Goal: Transaction & Acquisition: Obtain resource

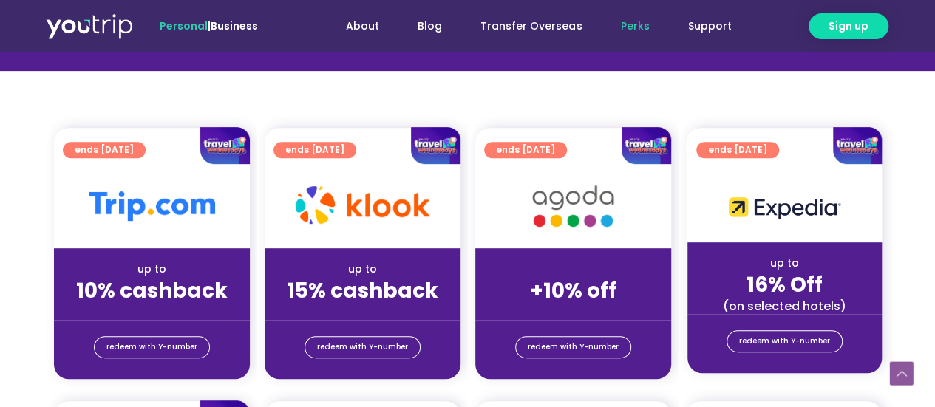
click at [371, 265] on div "up to" at bounding box center [363, 270] width 172 height 16
click at [413, 174] on div at bounding box center [363, 206] width 196 height 84
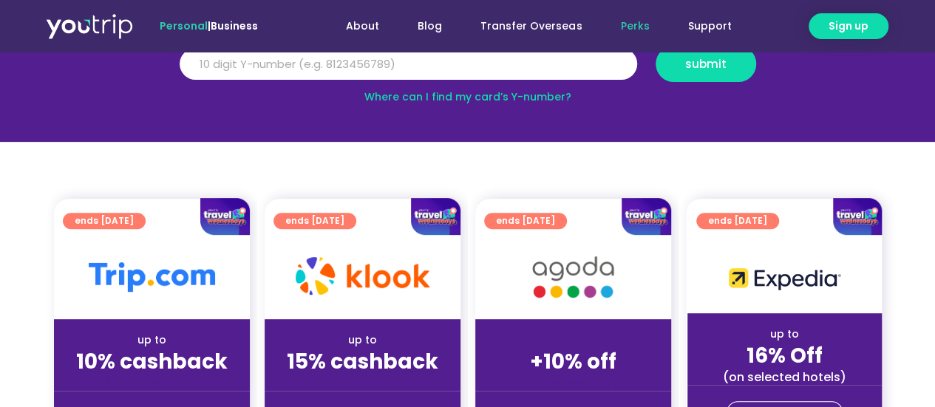
scroll to position [222, 0]
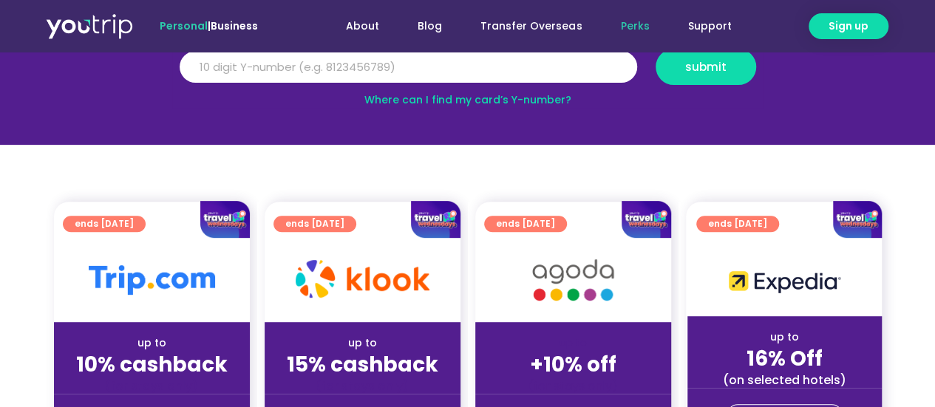
click at [169, 228] on div at bounding box center [152, 220] width 196 height 38
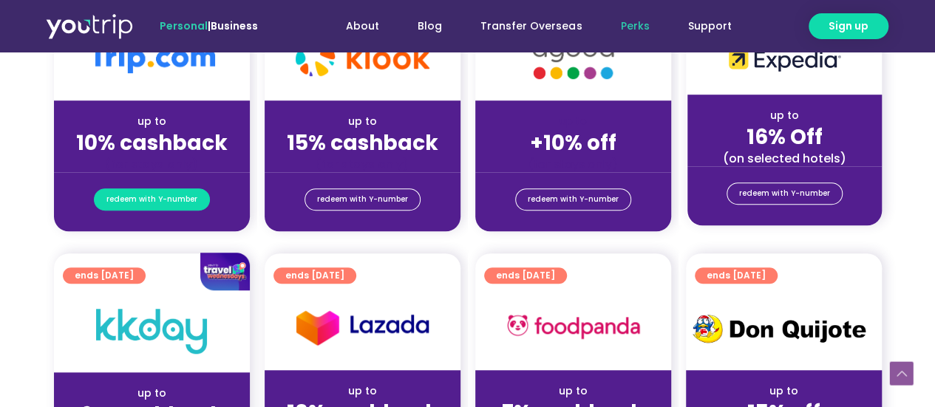
click at [169, 201] on span "redeem with Y-number" at bounding box center [151, 199] width 91 height 21
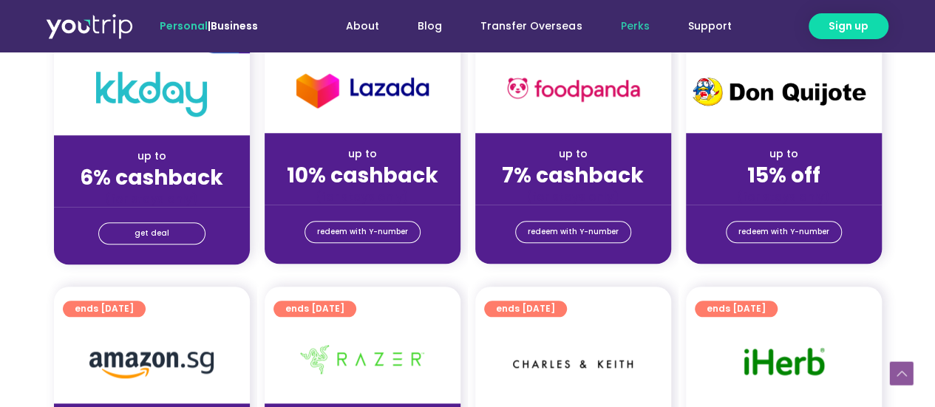
scroll to position [444, 0]
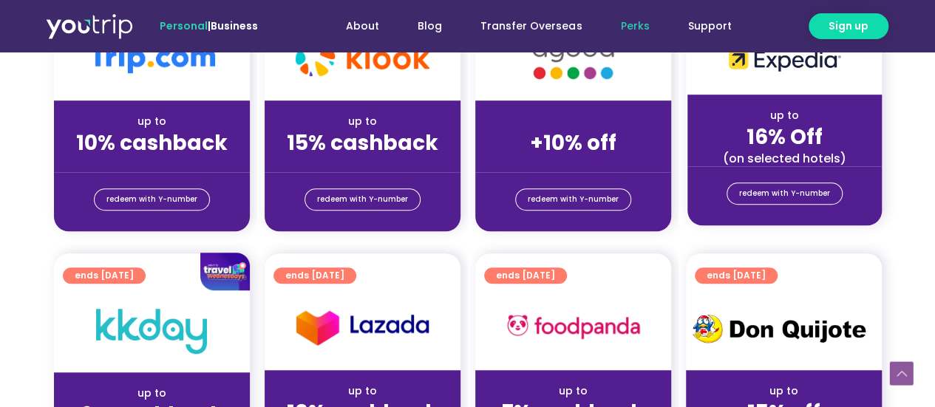
click at [186, 160] on div "(for stays only)" at bounding box center [152, 165] width 172 height 16
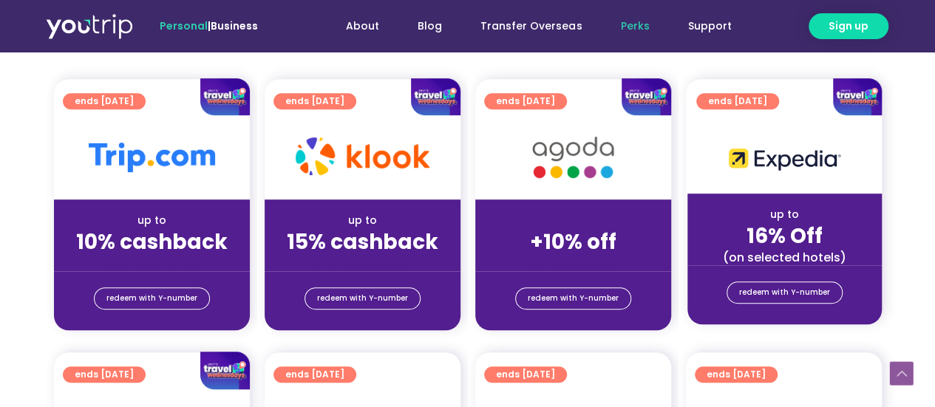
scroll to position [296, 0]
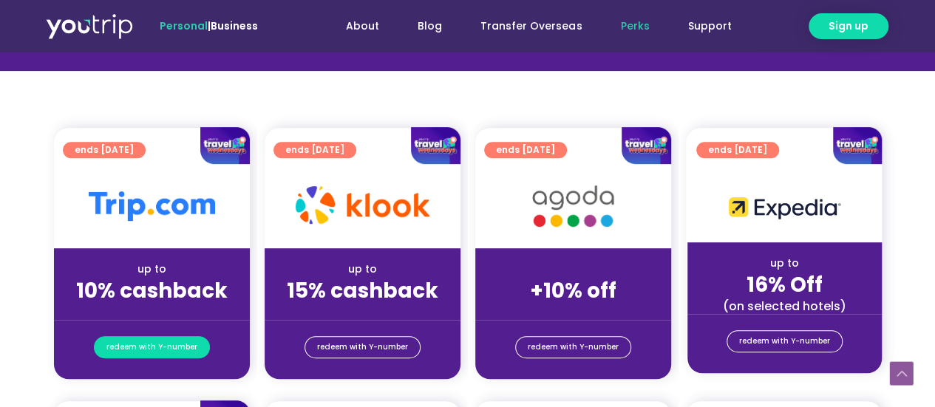
click at [140, 355] on span "redeem with Y-number" at bounding box center [151, 347] width 91 height 21
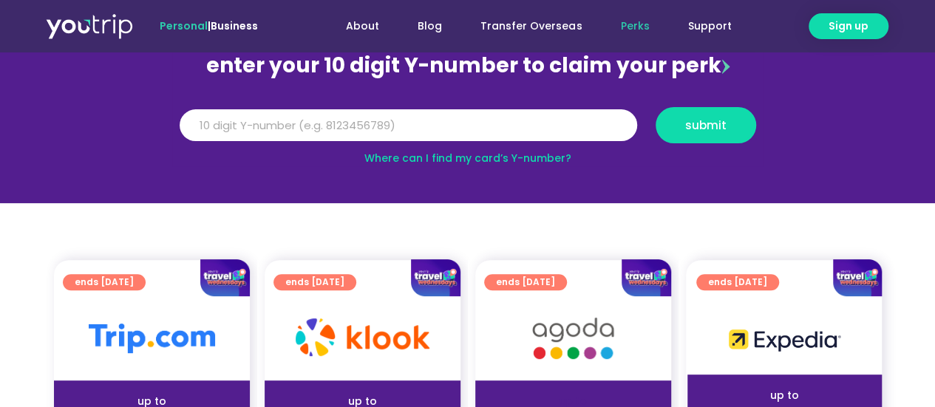
scroll to position [163, 0]
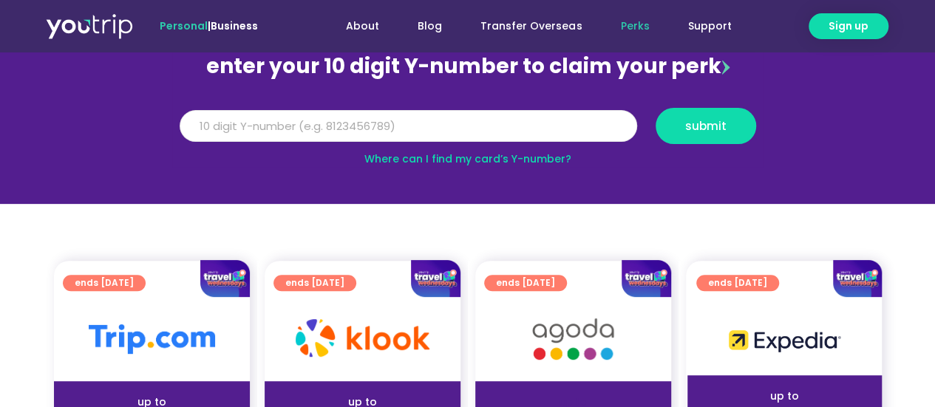
click at [370, 126] on input "Y Number" at bounding box center [409, 126] width 458 height 33
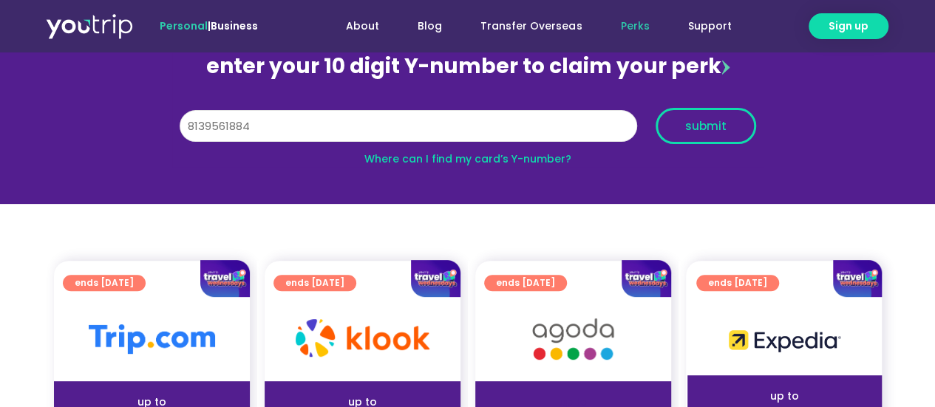
type input "8139561884"
click at [695, 125] on span "submit" at bounding box center [705, 126] width 41 height 11
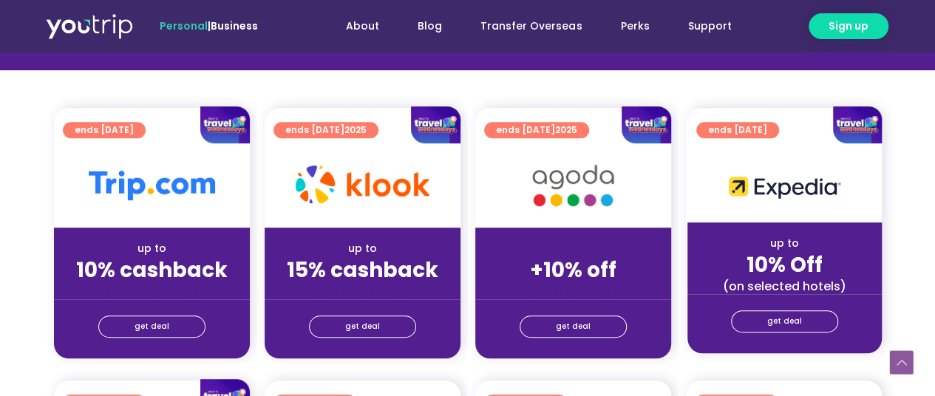
scroll to position [370, 0]
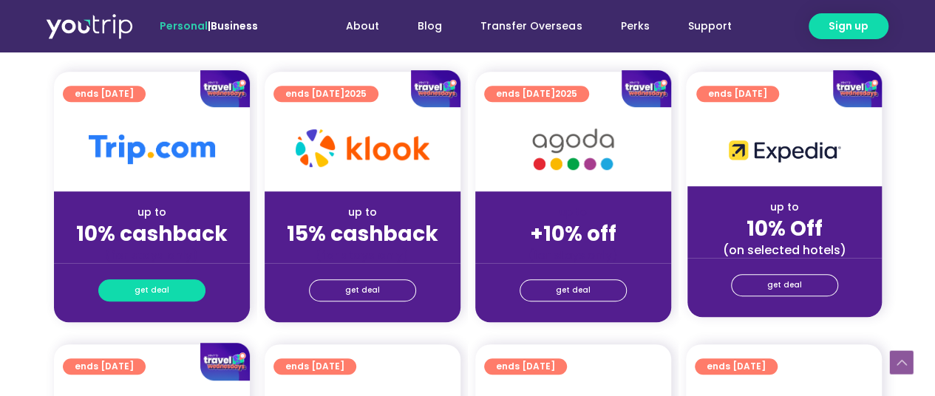
click at [154, 291] on span "get deal" at bounding box center [152, 290] width 35 height 21
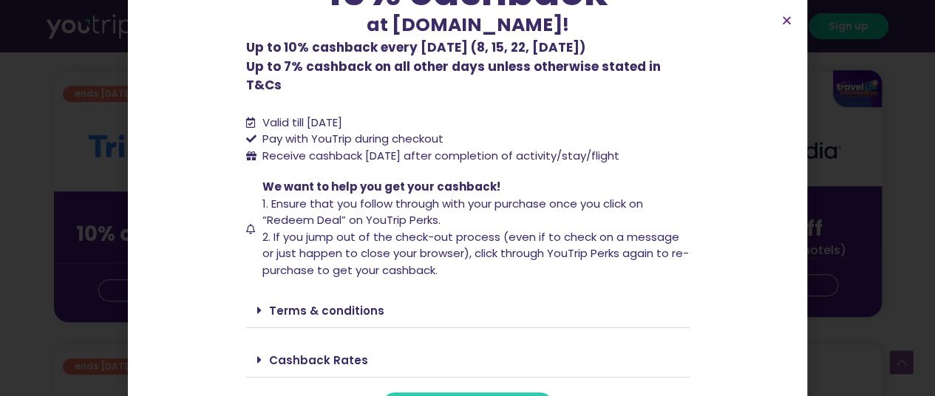
scroll to position [149, 0]
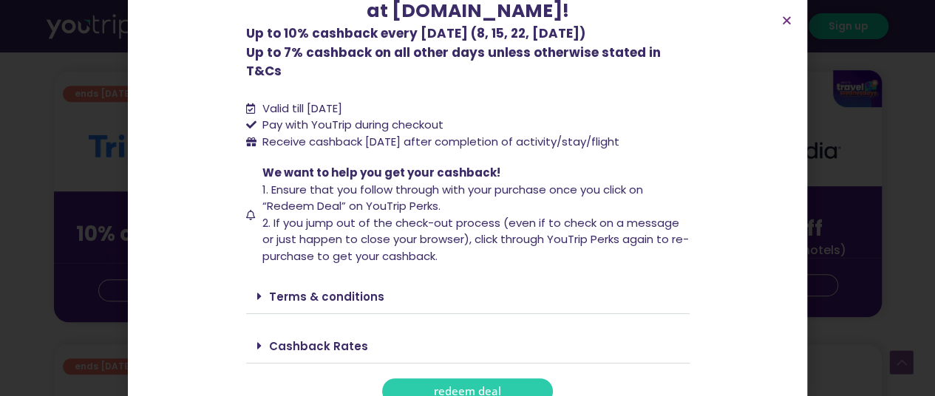
click at [367, 289] on link "Terms & conditions" at bounding box center [326, 297] width 115 height 16
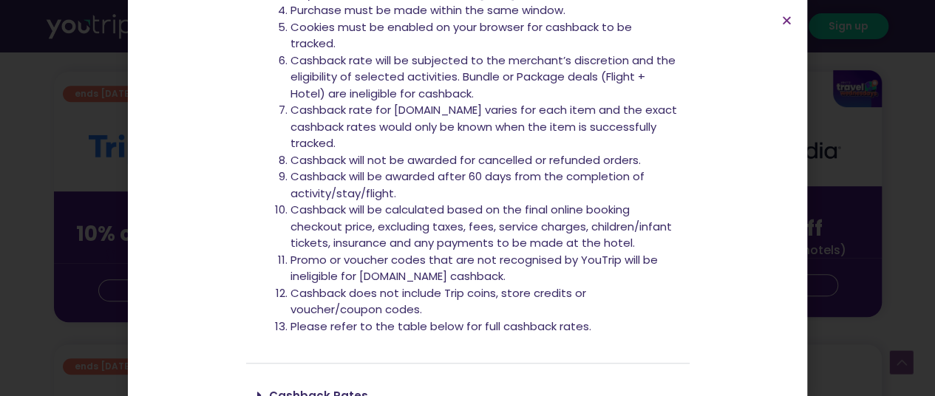
scroll to position [620, 0]
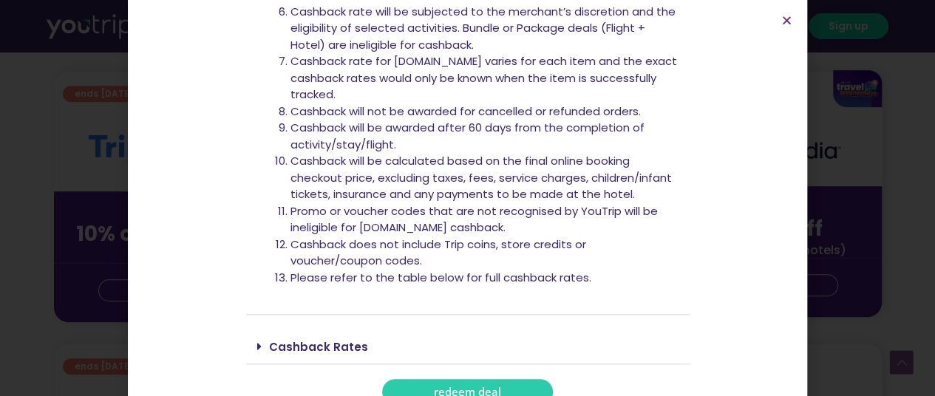
click at [327, 339] on link "Cashback Rates" at bounding box center [318, 347] width 99 height 16
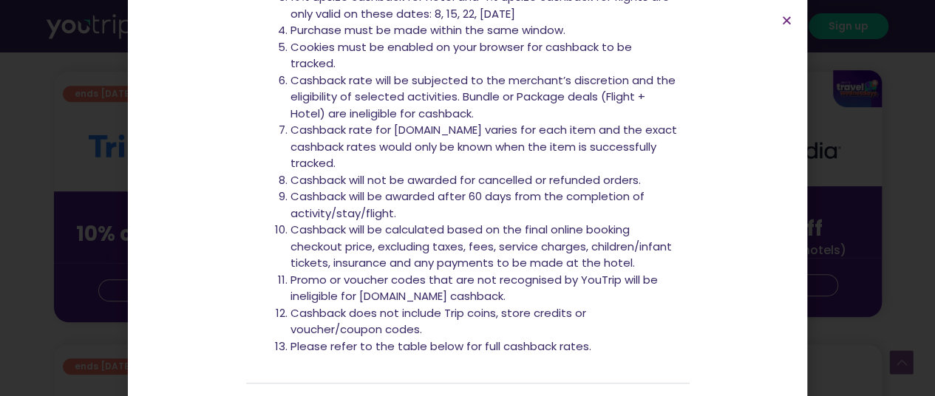
scroll to position [574, 0]
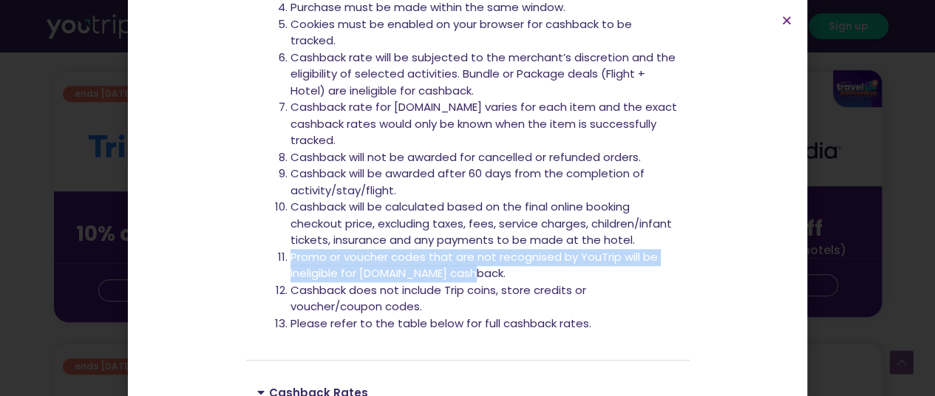
drag, startPoint x: 285, startPoint y: 235, endPoint x: 470, endPoint y: 251, distance: 185.6
click at [470, 251] on li "Promo or voucher codes that are not recognised by YouTrip will be ineligible fo…" at bounding box center [485, 265] width 388 height 33
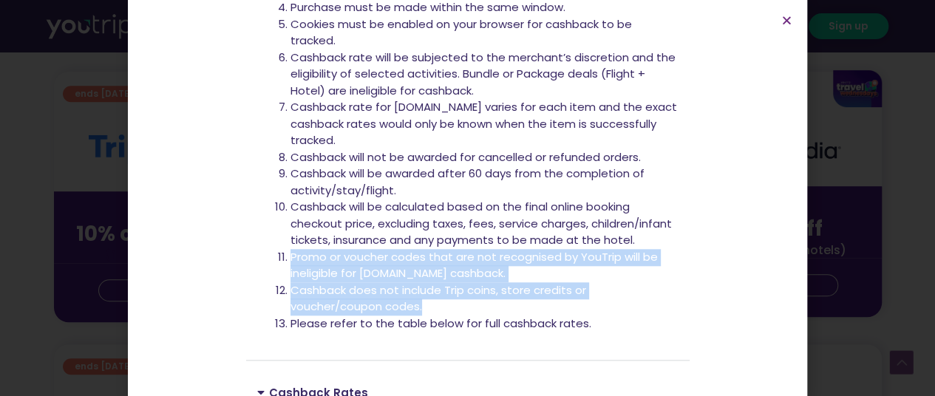
drag, startPoint x: 435, startPoint y: 291, endPoint x: 286, endPoint y: 237, distance: 158.1
click at [291, 237] on ol "Only purchases made through the Trip.com affiliate link provided by YouTrip wil…" at bounding box center [485, 115] width 388 height 433
copy ol "Promo or voucher codes that are not recognised by YouTrip will be ineligible fo…"
click at [788, 18] on icon "Close" at bounding box center [787, 20] width 11 height 11
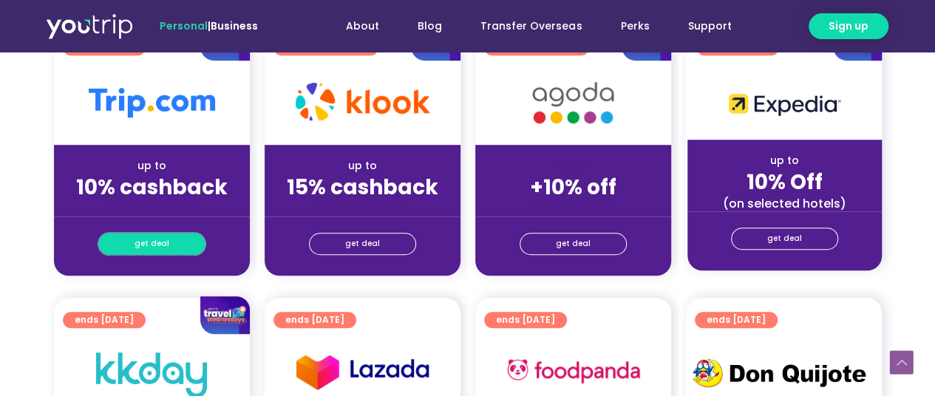
scroll to position [370, 0]
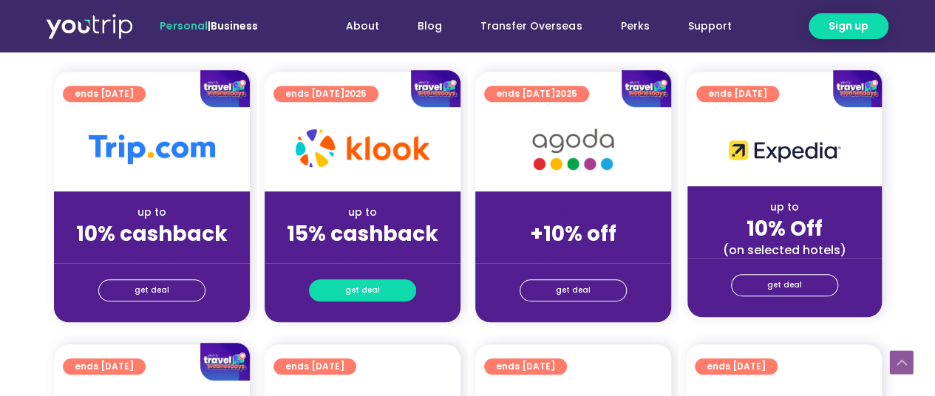
click at [336, 295] on link "get deal" at bounding box center [362, 290] width 107 height 22
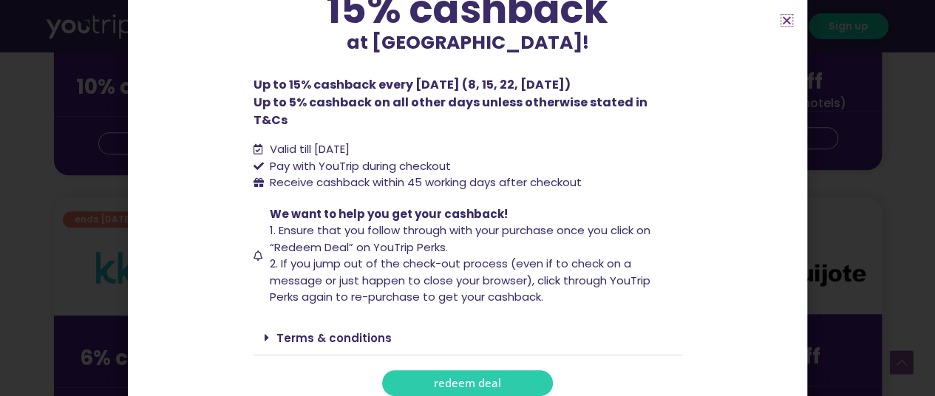
scroll to position [518, 0]
click at [350, 321] on div "Terms & conditions" at bounding box center [468, 338] width 429 height 35
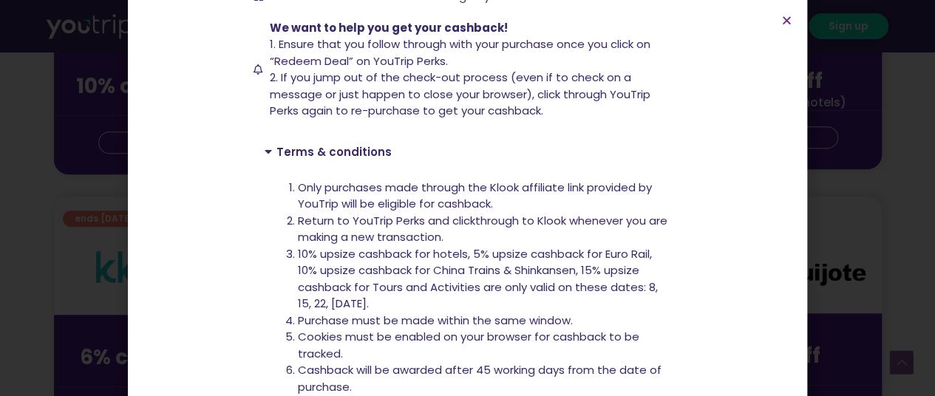
scroll to position [372, 0]
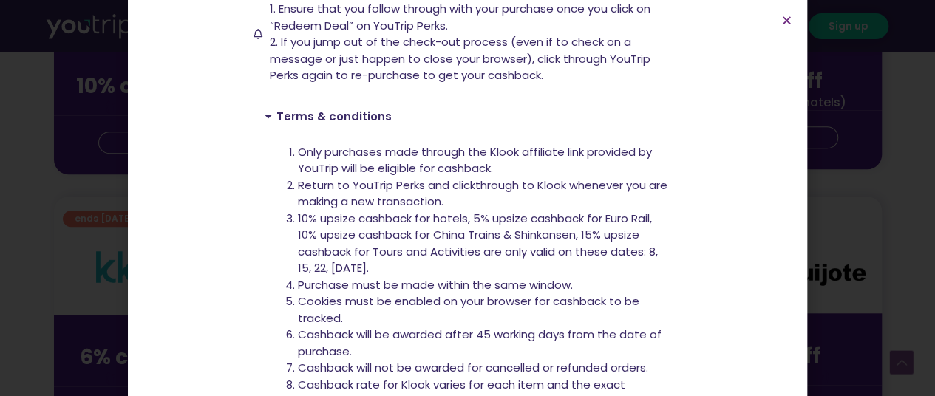
click at [844, 101] on div "up to 15% cashback at Klook! up to 15% cashback at Klook! Up to 15% cashback ev…" at bounding box center [467, 198] width 935 height 396
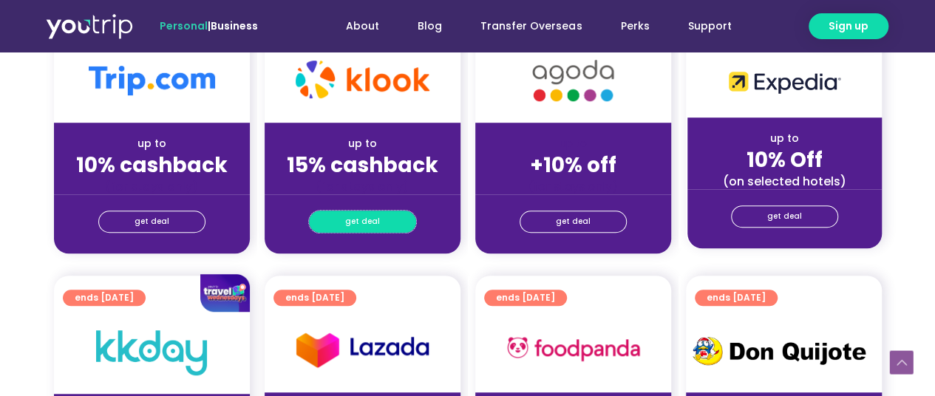
scroll to position [296, 0]
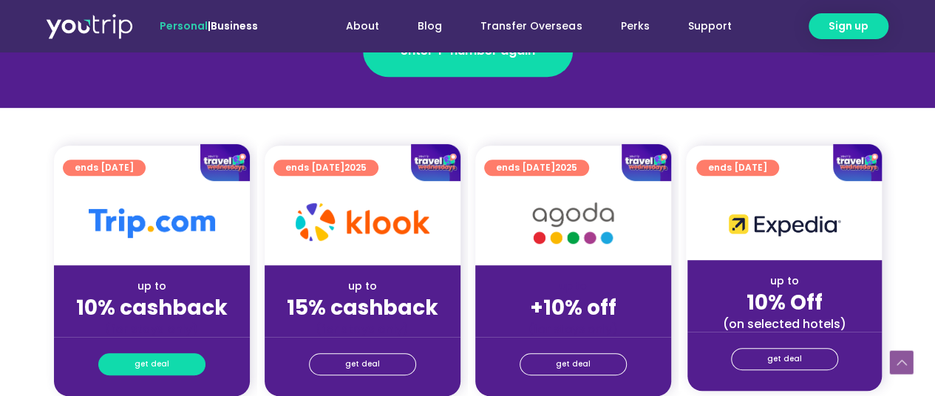
click at [179, 361] on link "get deal" at bounding box center [151, 364] width 107 height 22
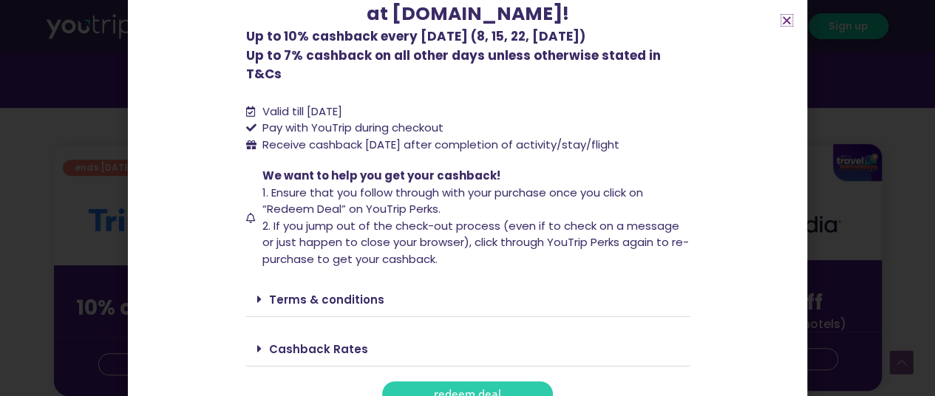
scroll to position [149, 0]
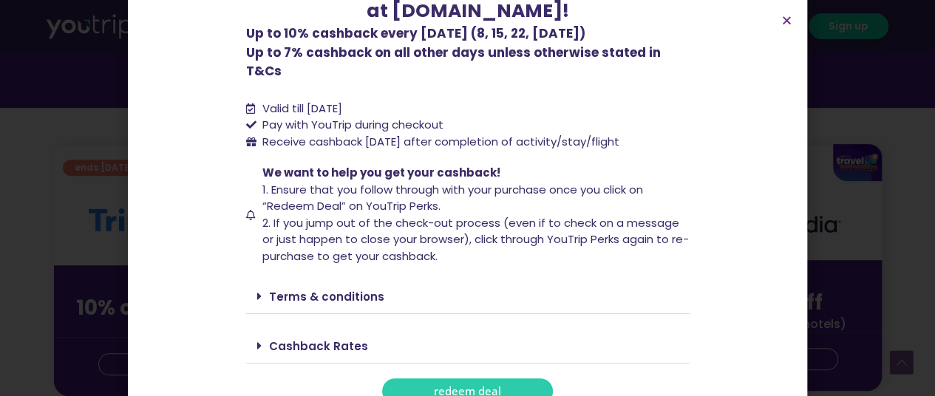
click at [453, 386] on span "redeem deal" at bounding box center [467, 391] width 67 height 11
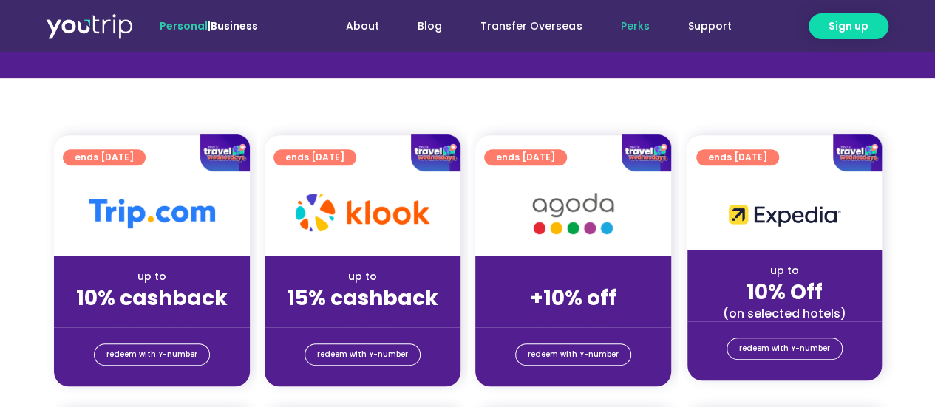
scroll to position [296, 0]
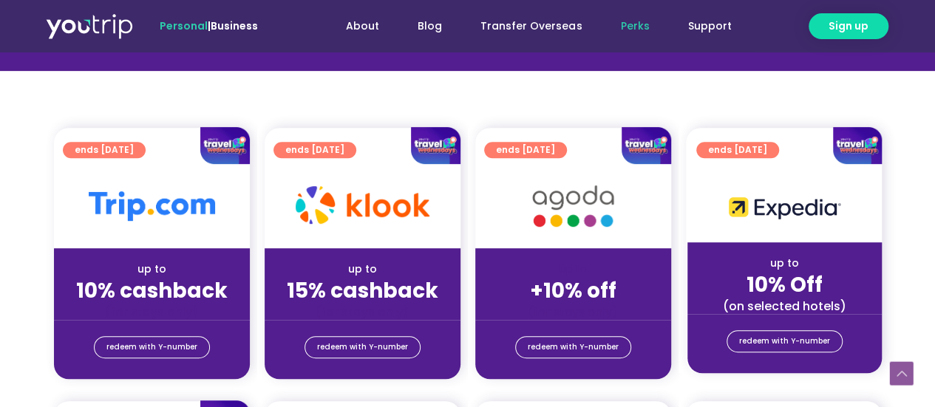
click at [84, 236] on div at bounding box center [152, 206] width 196 height 84
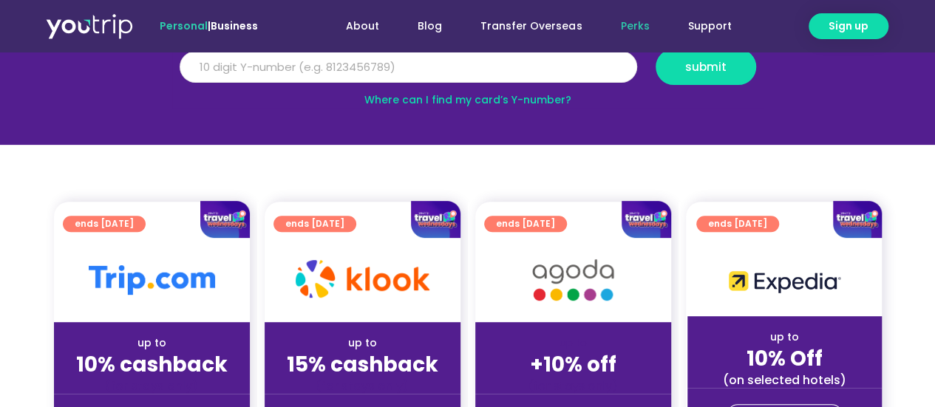
click at [311, 64] on input "Y Number" at bounding box center [409, 67] width 458 height 33
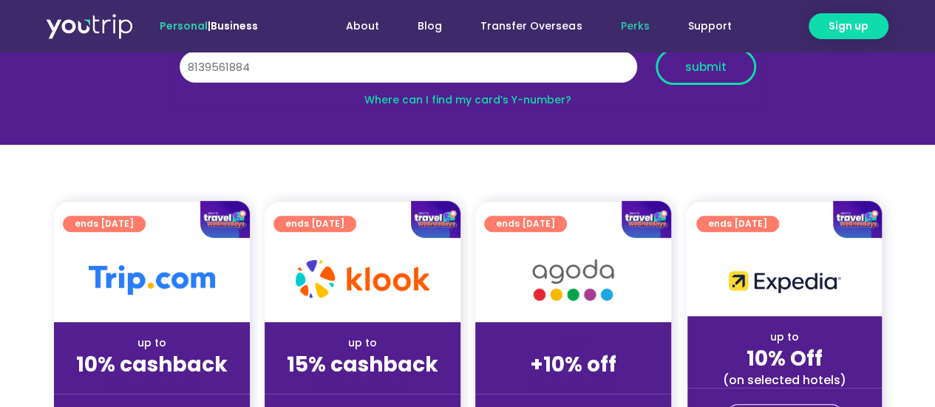
type input "8139561884"
click at [704, 66] on span "submit" at bounding box center [705, 66] width 41 height 11
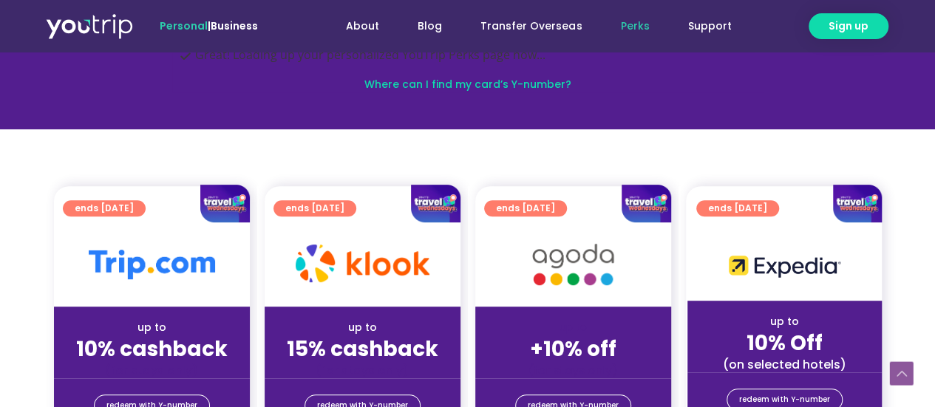
scroll to position [407, 0]
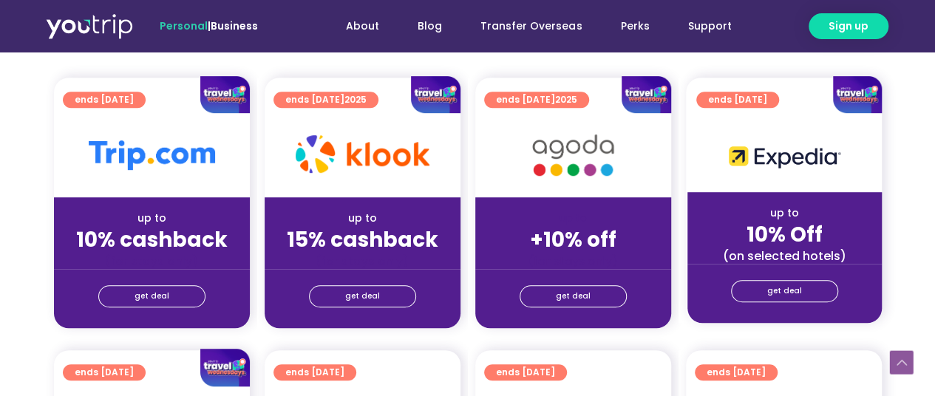
scroll to position [370, 0]
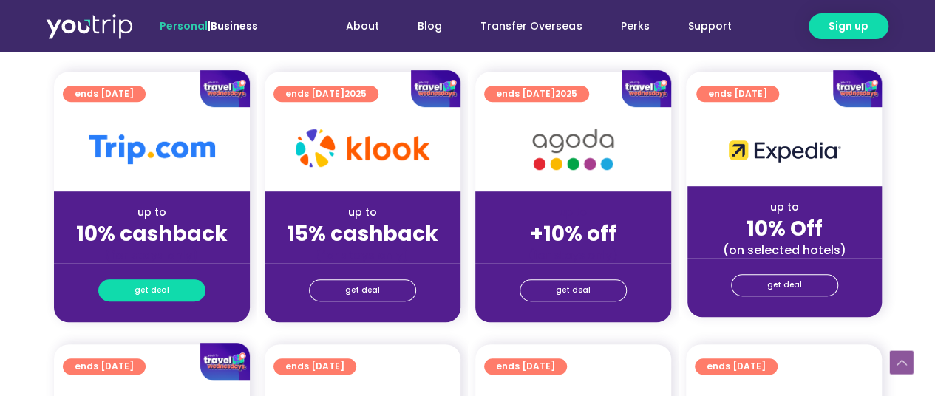
click at [167, 286] on link "get deal" at bounding box center [151, 290] width 107 height 22
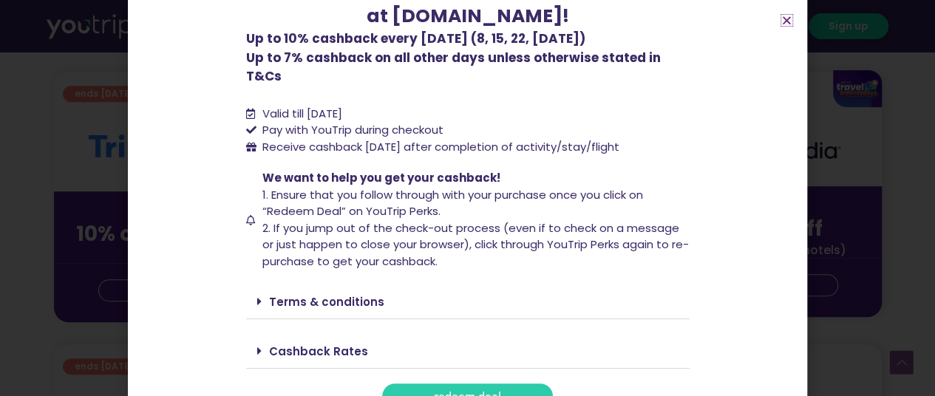
scroll to position [148, 0]
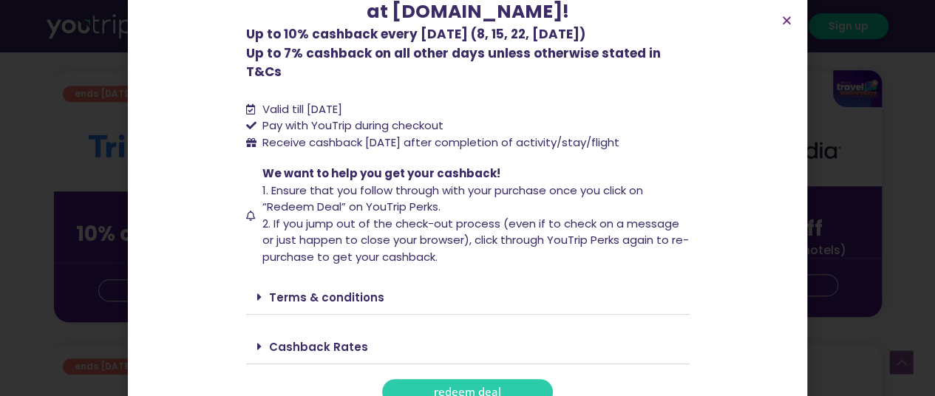
click at [287, 290] on link "Terms & conditions" at bounding box center [326, 298] width 115 height 16
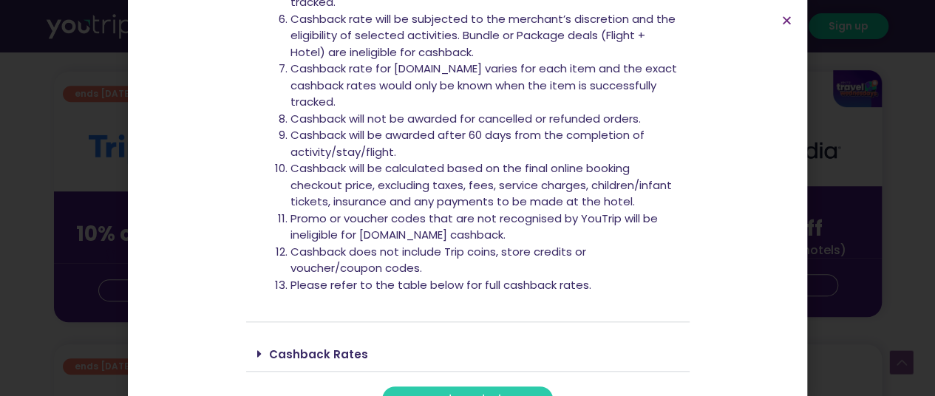
scroll to position [620, 0]
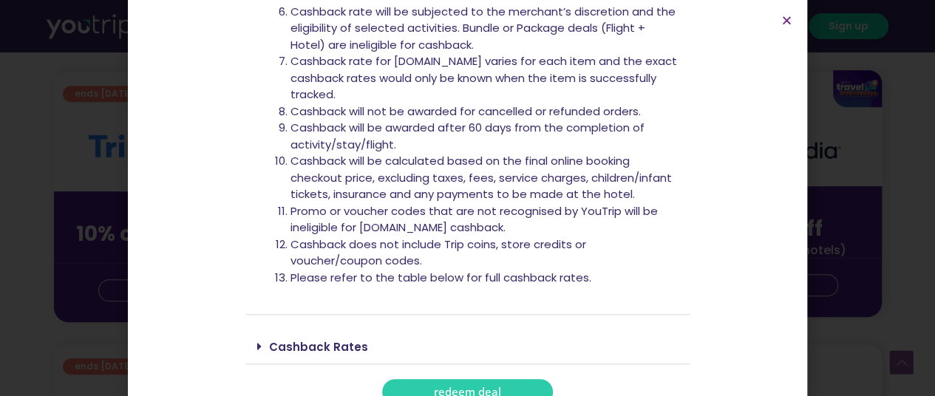
click at [300, 339] on link "Cashback Rates" at bounding box center [318, 347] width 99 height 16
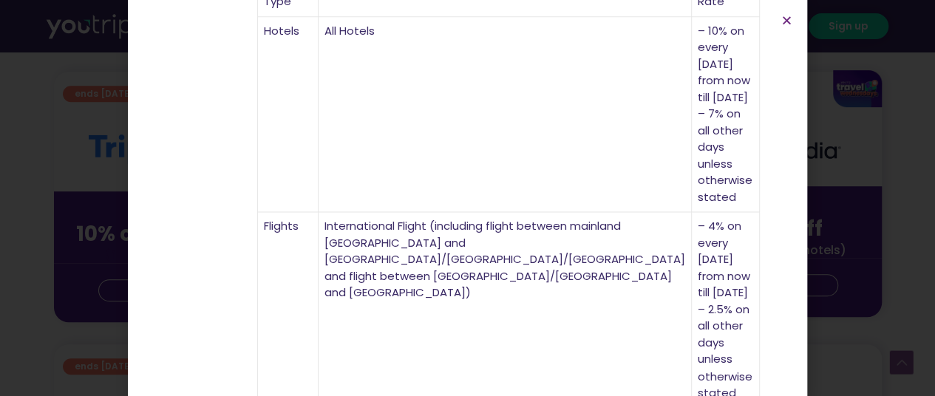
scroll to position [1165, 0]
